Goal: Transaction & Acquisition: Book appointment/travel/reservation

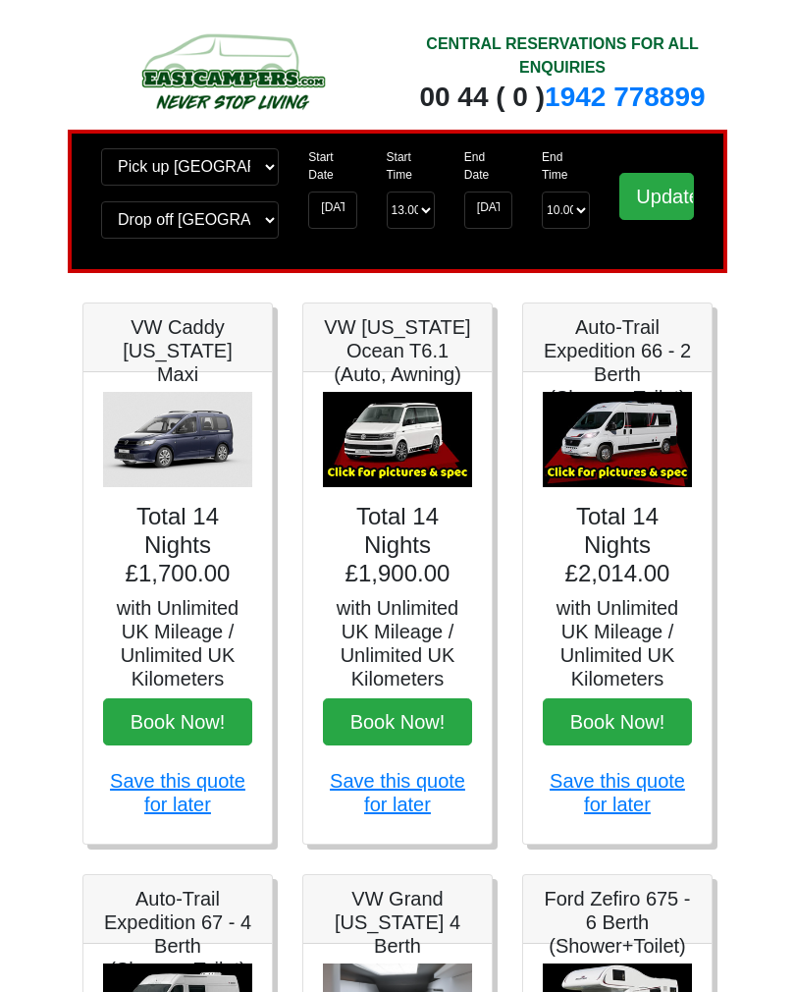
click at [205, 577] on h4 "Total 14 Nights £1,700.00" at bounding box center [177, 545] width 149 height 84
click at [202, 444] on img at bounding box center [177, 440] width 149 height 96
click at [204, 485] on img at bounding box center [177, 440] width 149 height 96
click at [206, 621] on h5 "with Unlimited UK Mileage / Unlimited UK Kilometers" at bounding box center [177, 643] width 149 height 94
click at [212, 357] on h5 "VW Caddy [US_STATE] Maxi" at bounding box center [177, 350] width 149 height 71
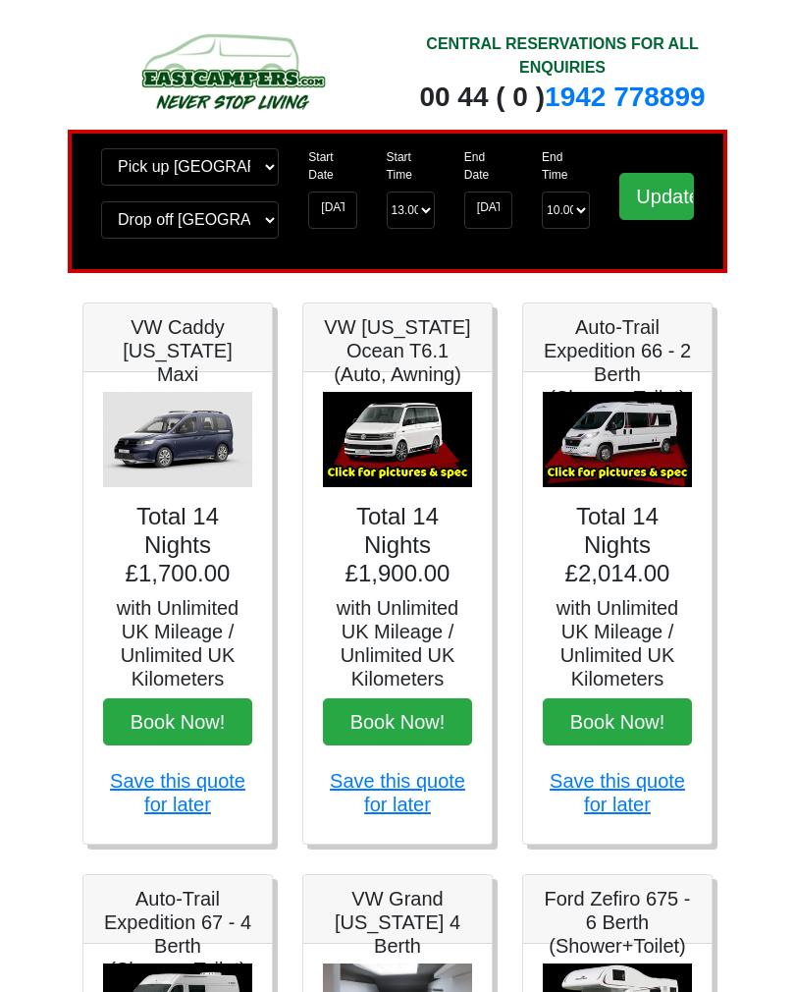
click at [199, 456] on img at bounding box center [177, 440] width 149 height 96
click at [192, 445] on img at bounding box center [177, 440] width 149 height 96
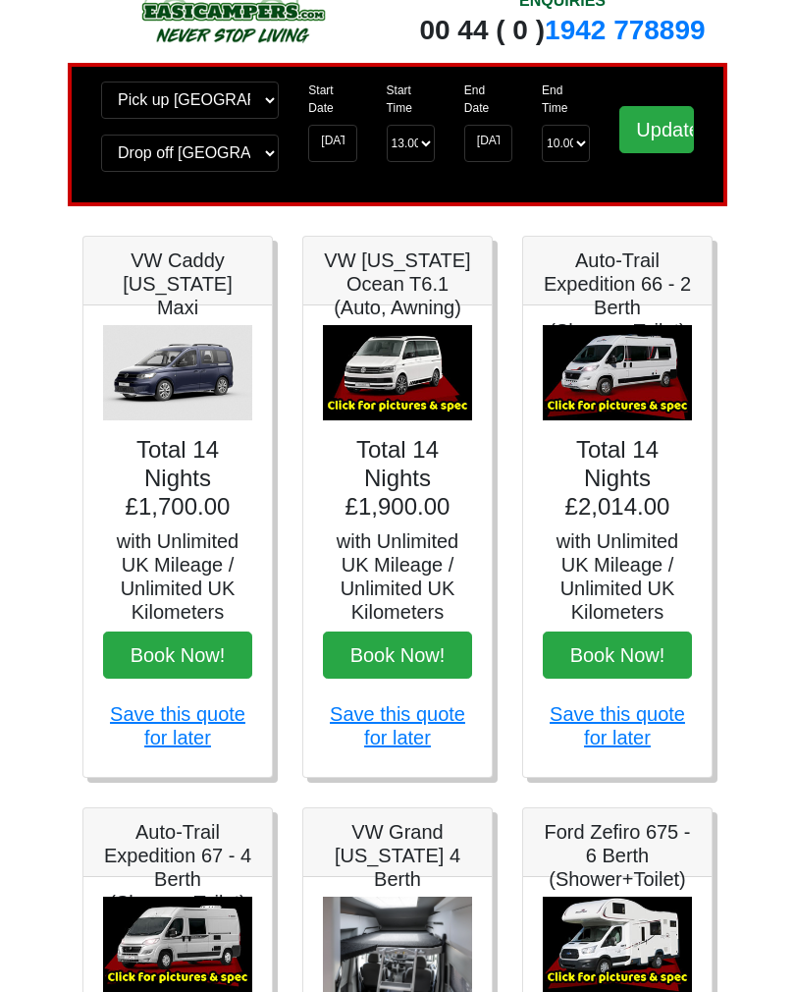
scroll to position [46, 0]
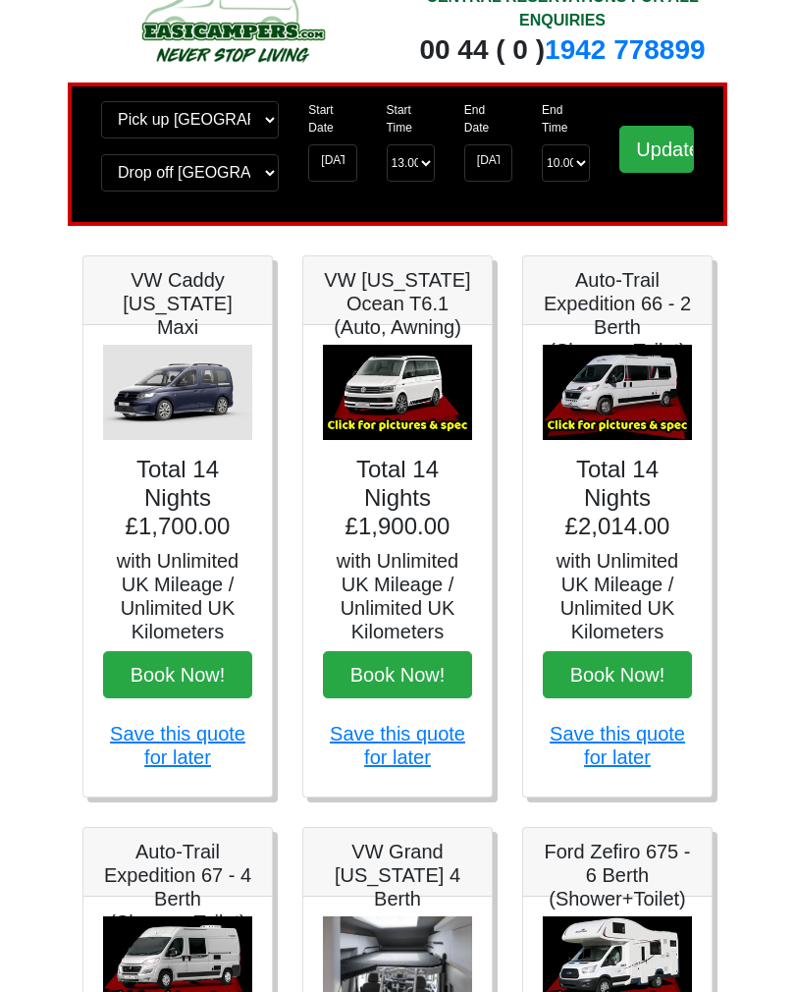
click at [131, 314] on h5 "VW Caddy [US_STATE] Maxi" at bounding box center [177, 304] width 149 height 71
click at [181, 387] on img at bounding box center [177, 394] width 149 height 96
click at [444, 430] on img at bounding box center [397, 394] width 149 height 96
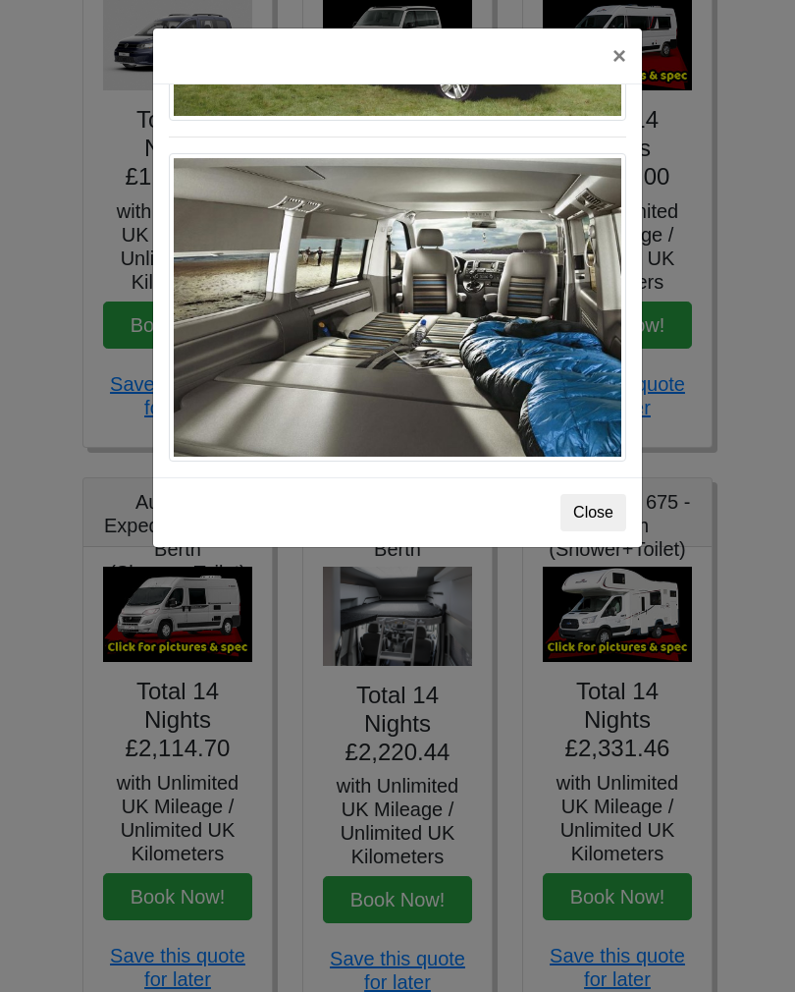
scroll to position [428, 0]
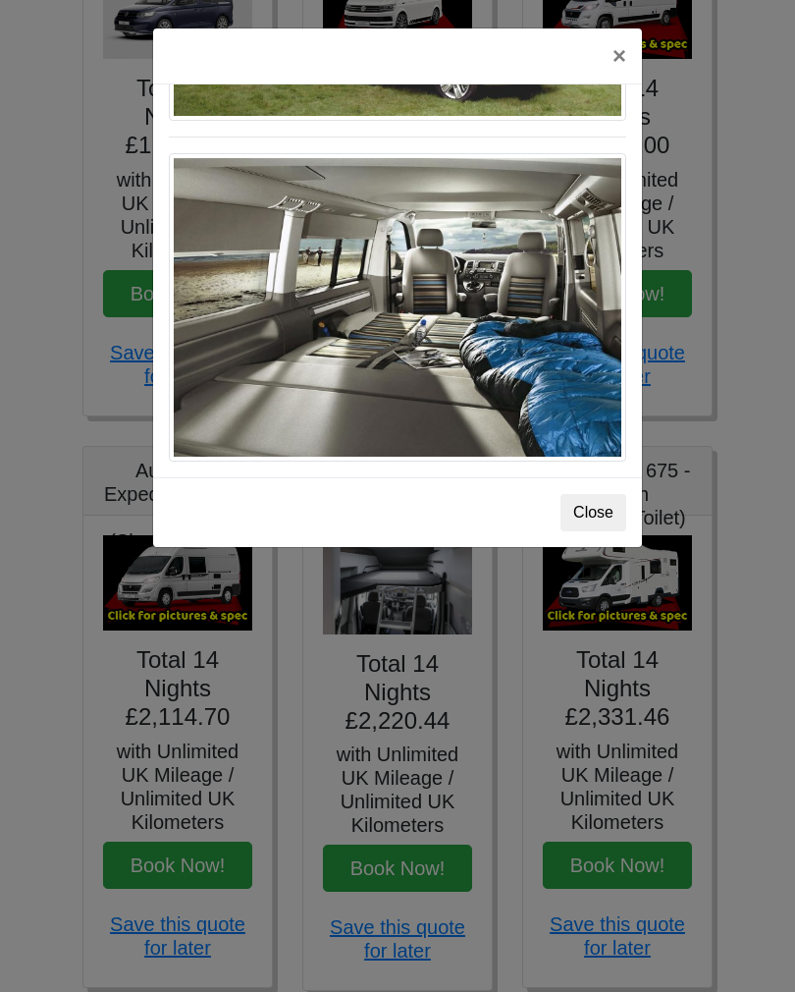
click at [599, 517] on button "Close" at bounding box center [594, 512] width 66 height 37
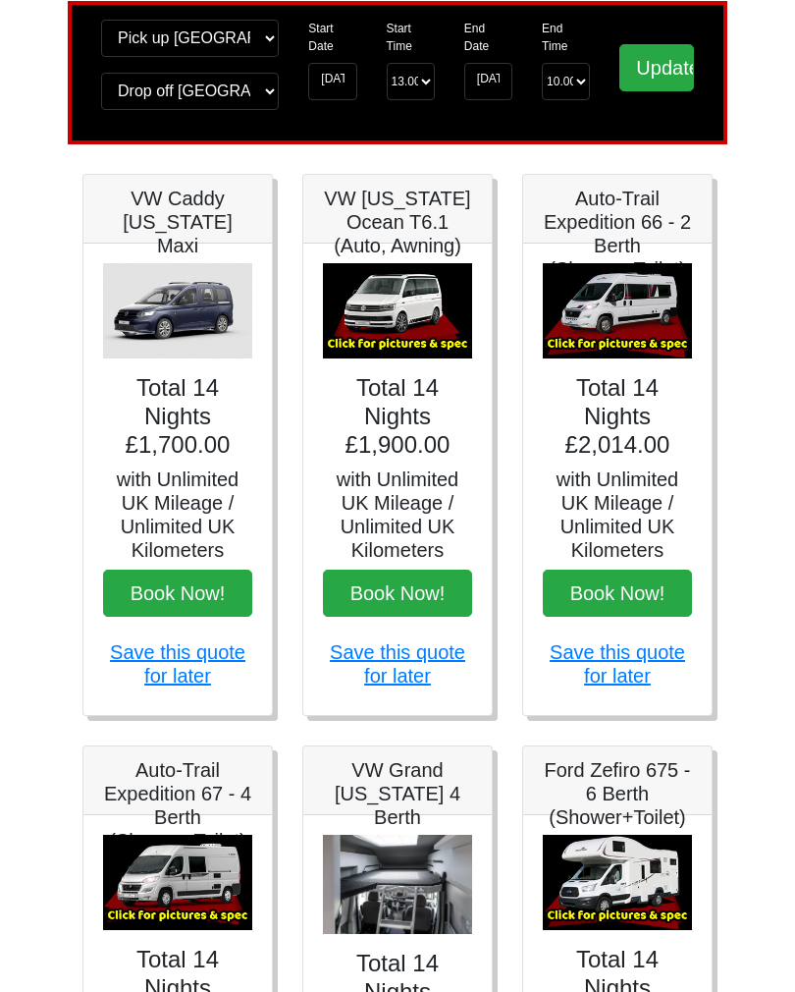
scroll to position [0, 0]
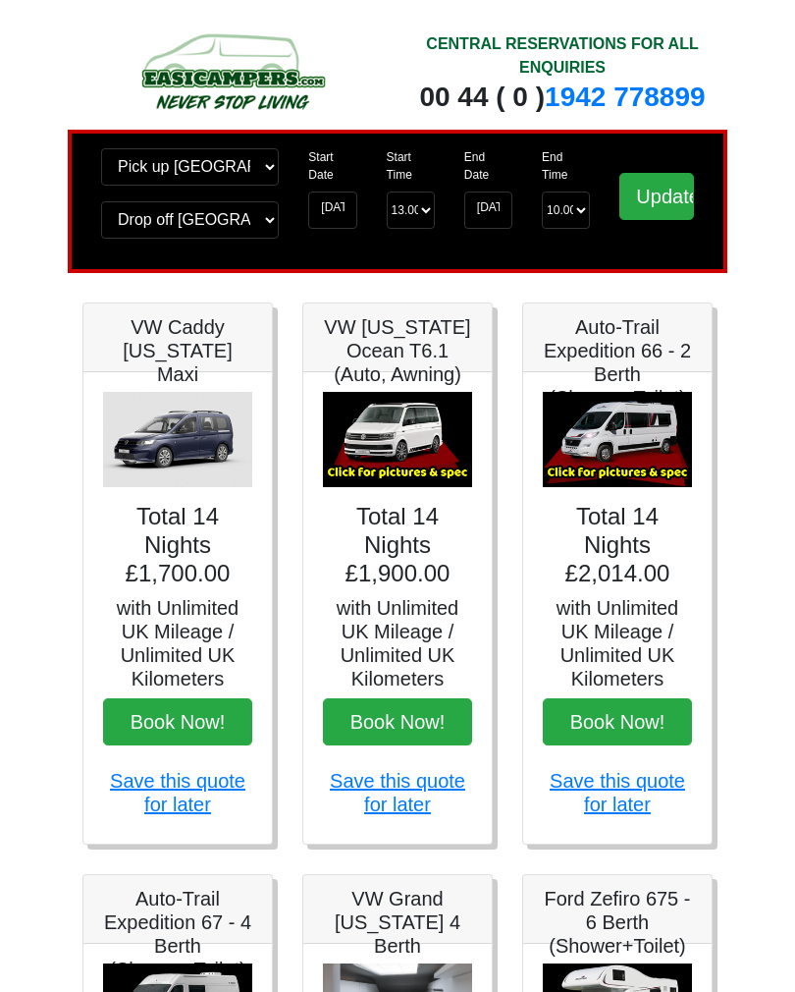
click at [262, 91] on img at bounding box center [232, 70] width 300 height 87
click at [231, 91] on img at bounding box center [232, 70] width 300 height 87
